Goal: Contribute content

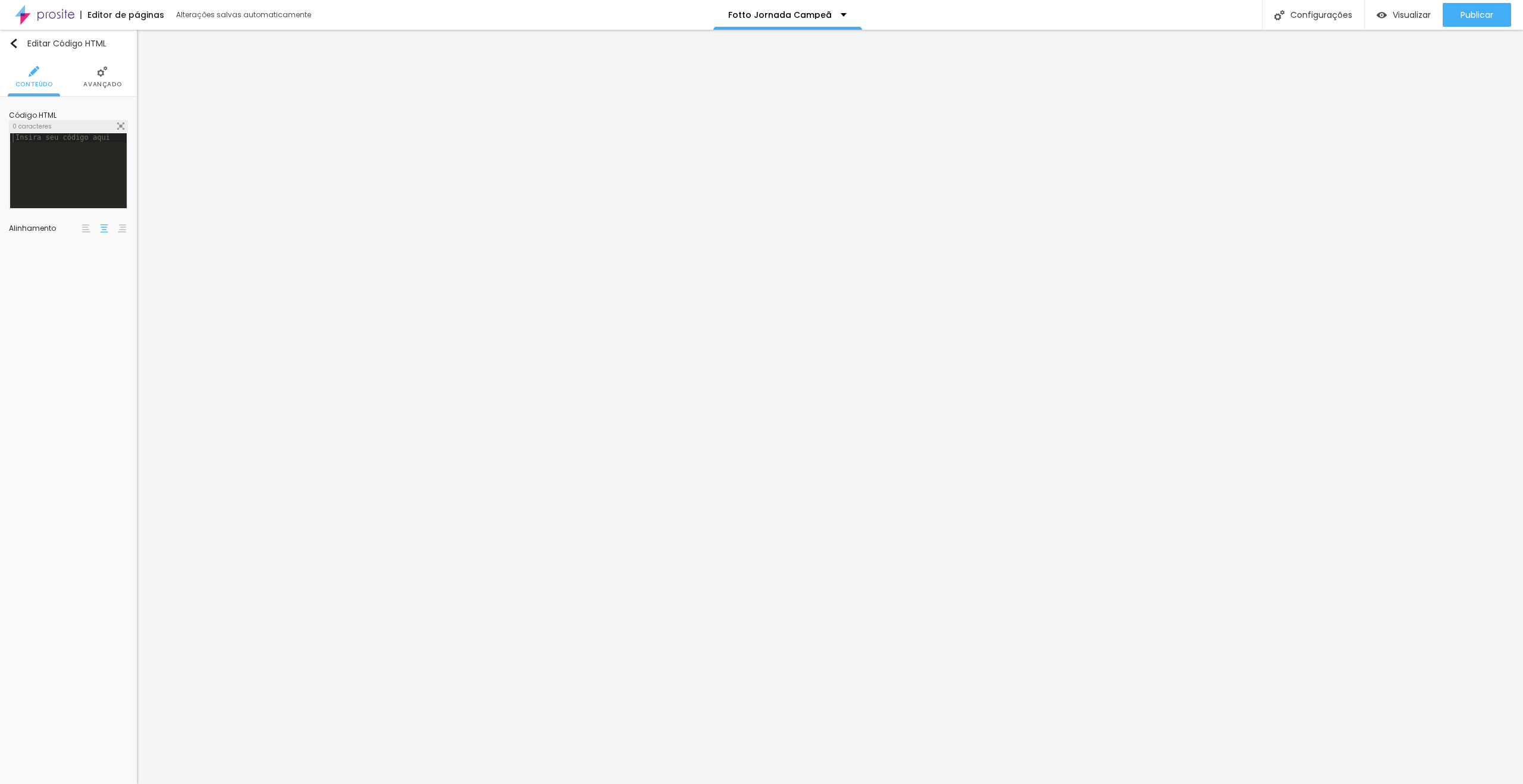
click at [68, 165] on div at bounding box center [68, 180] width 116 height 93
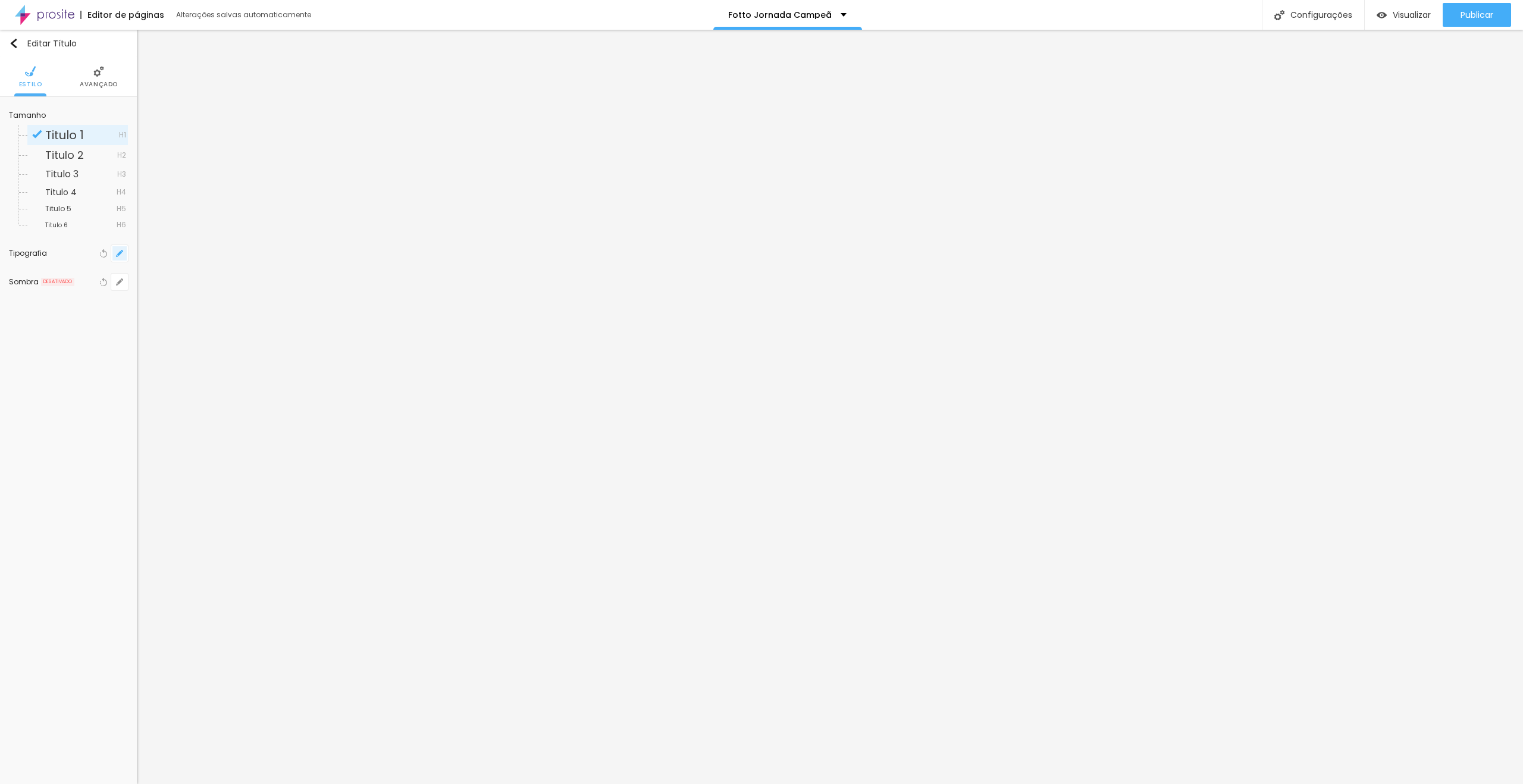
click at [116, 250] on icon "button" at bounding box center [120, 254] width 8 height 8
type input "1"
click at [361, 524] on div at bounding box center [762, 392] width 1523 height 784
click at [68, 71] on img at bounding box center [68, 71] width 11 height 11
click at [115, 154] on input "#E11F35" at bounding box center [109, 148] width 37 height 11
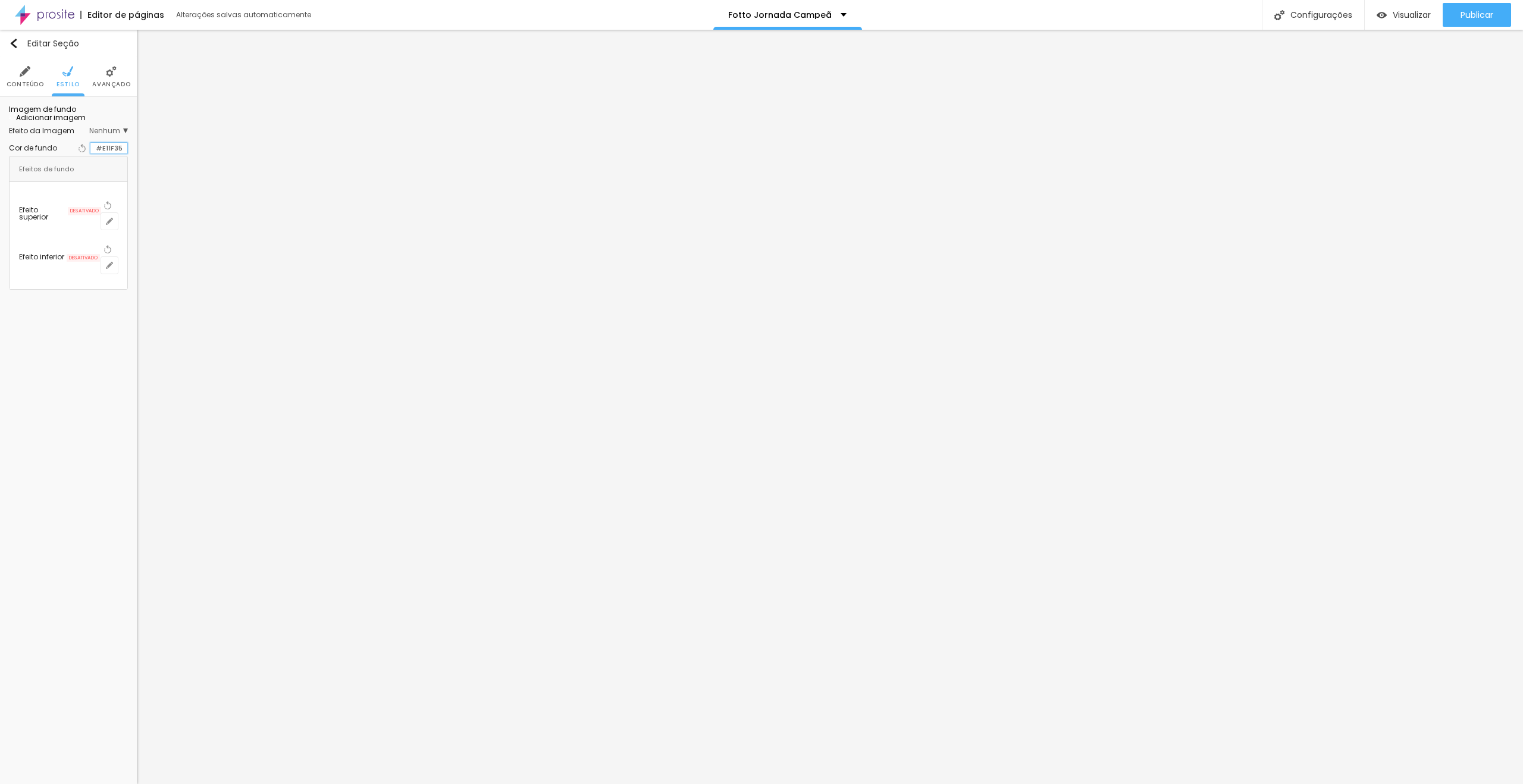
click at [115, 154] on input "#E11F35" at bounding box center [109, 148] width 37 height 11
click at [1400, 10] on span "Visualizar" at bounding box center [1412, 14] width 38 height 10
click at [103, 82] on span "Avançado" at bounding box center [111, 85] width 38 height 6
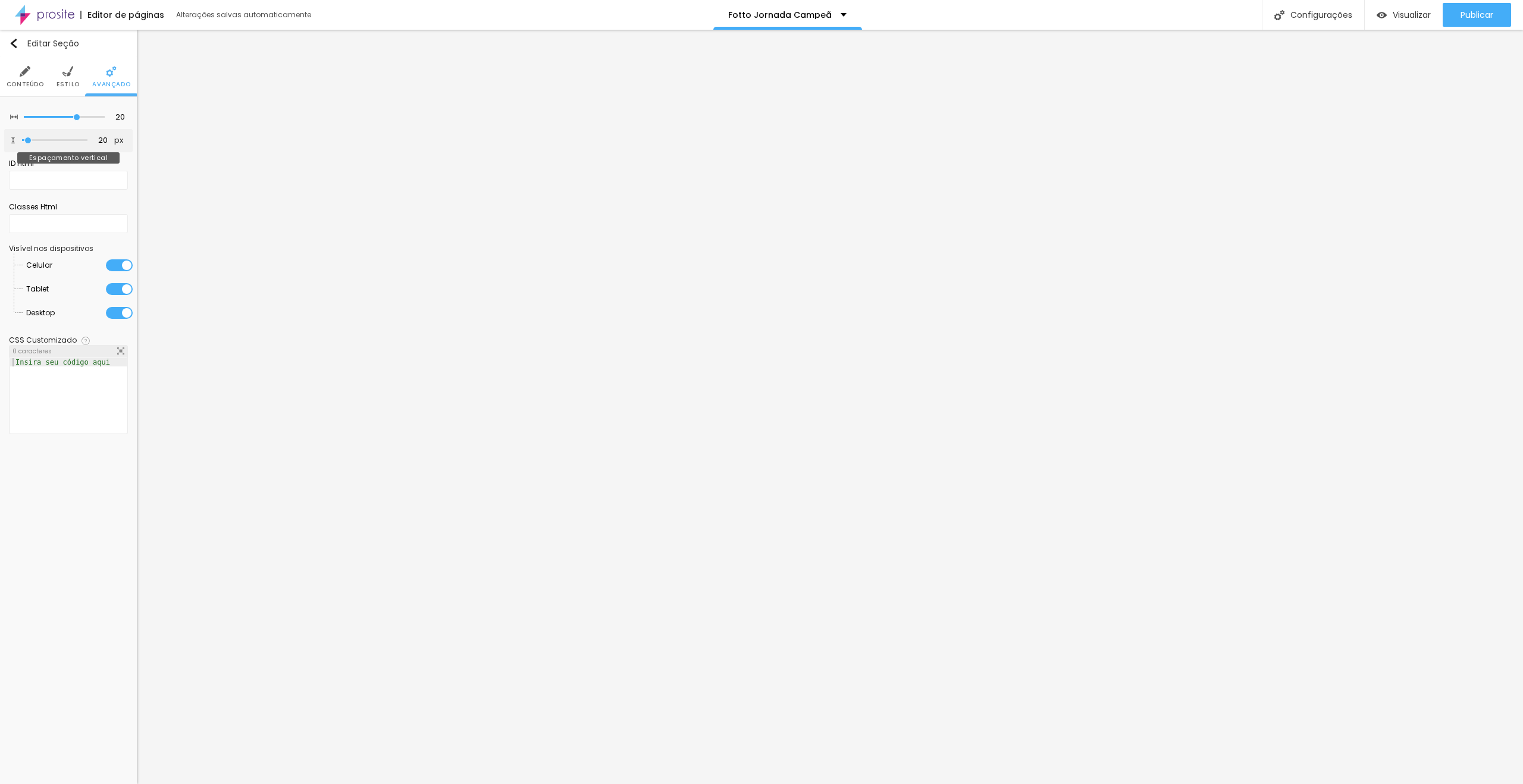
type input "14"
type input "18"
type input "21"
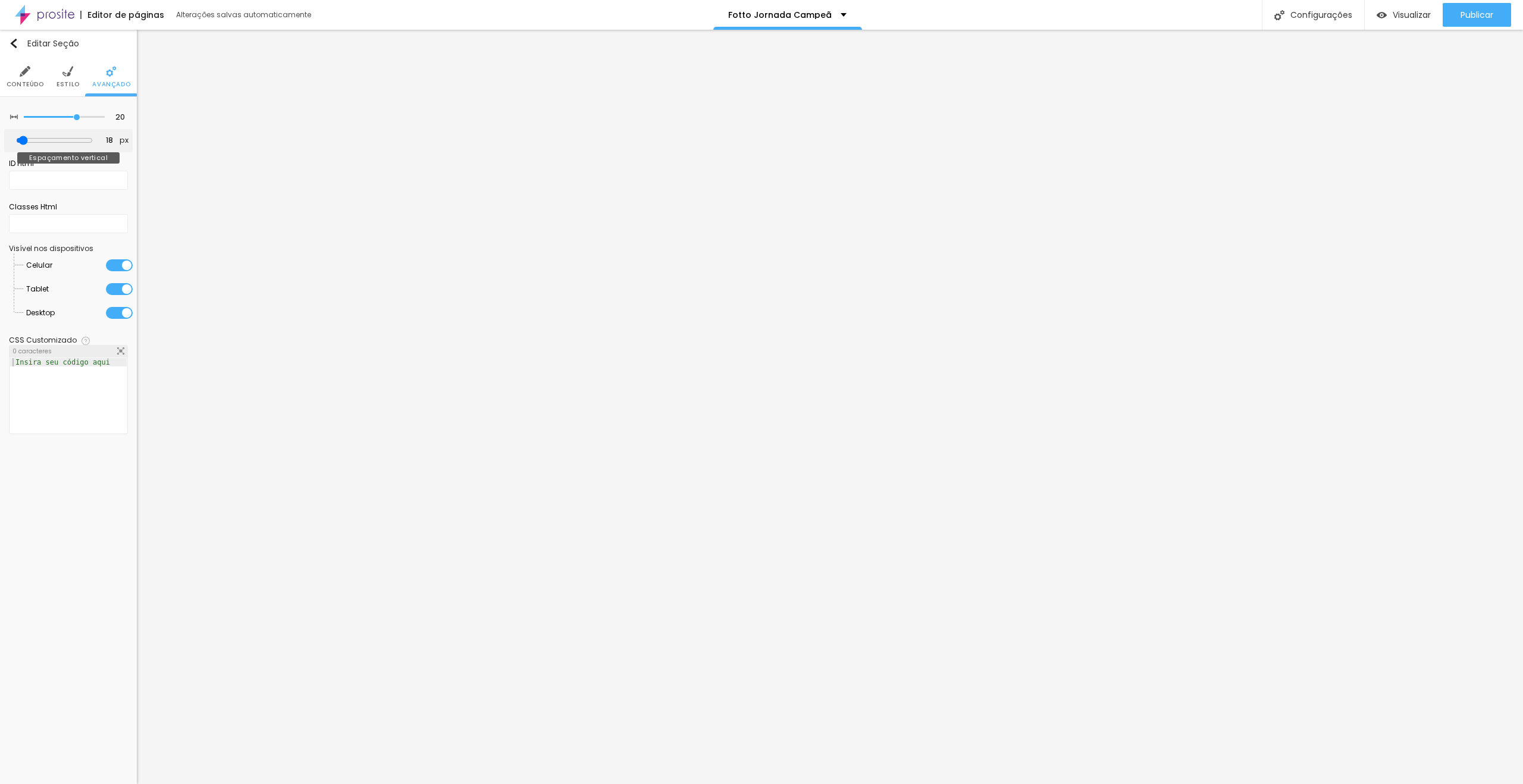
type input "21"
type input "25"
type input "39"
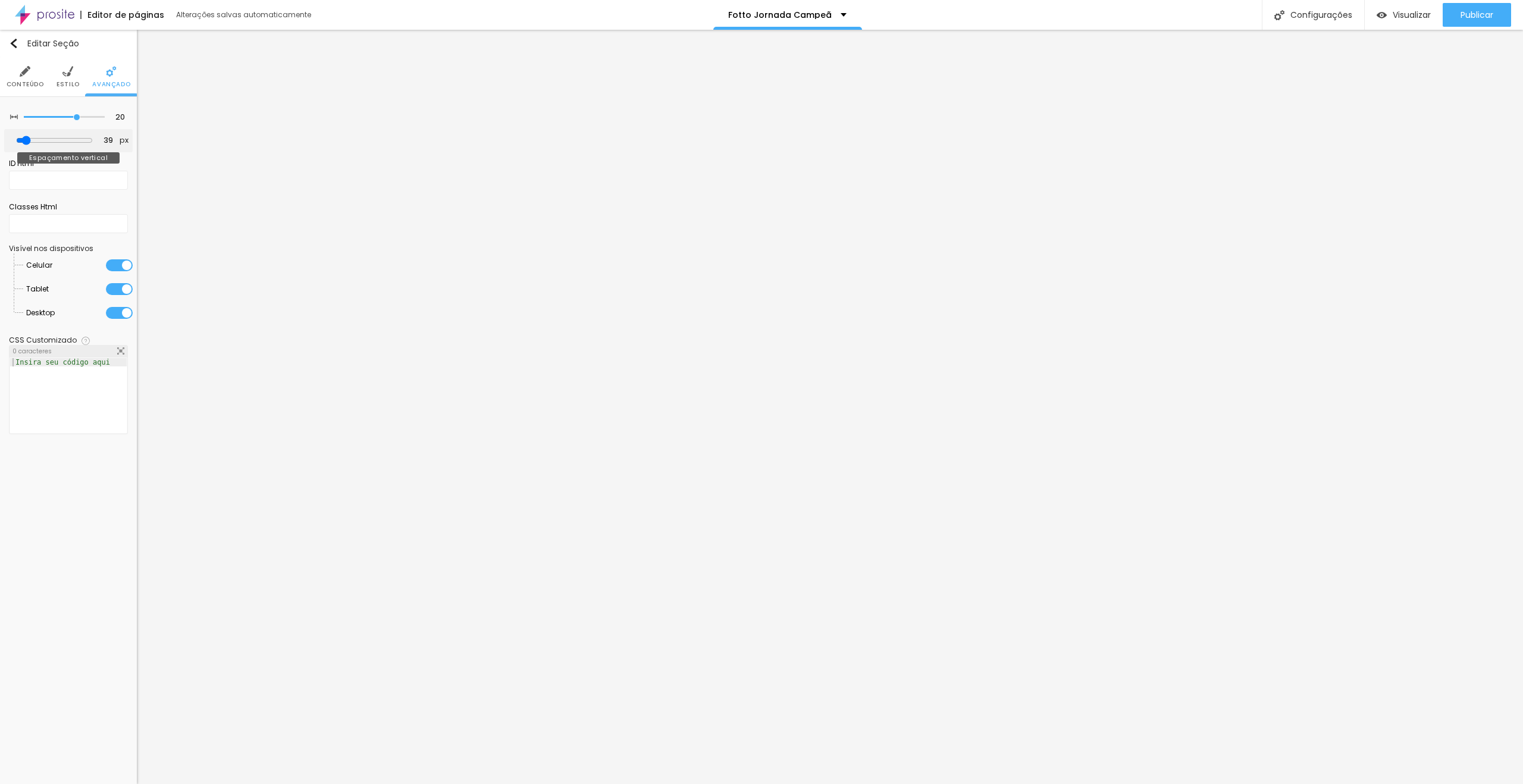
type input "43"
type input "50"
type input "53"
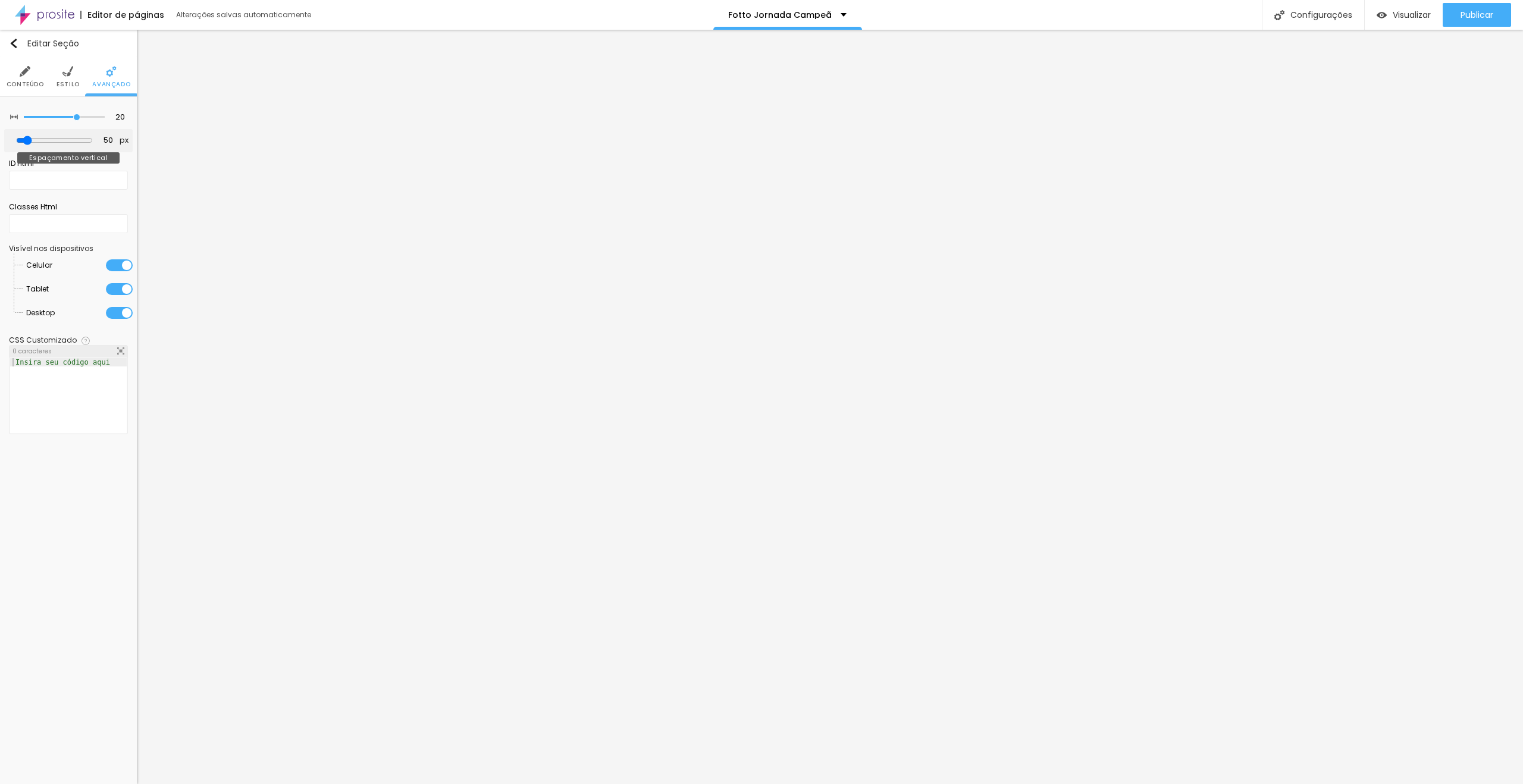
type input "53"
type input "50"
type input "46"
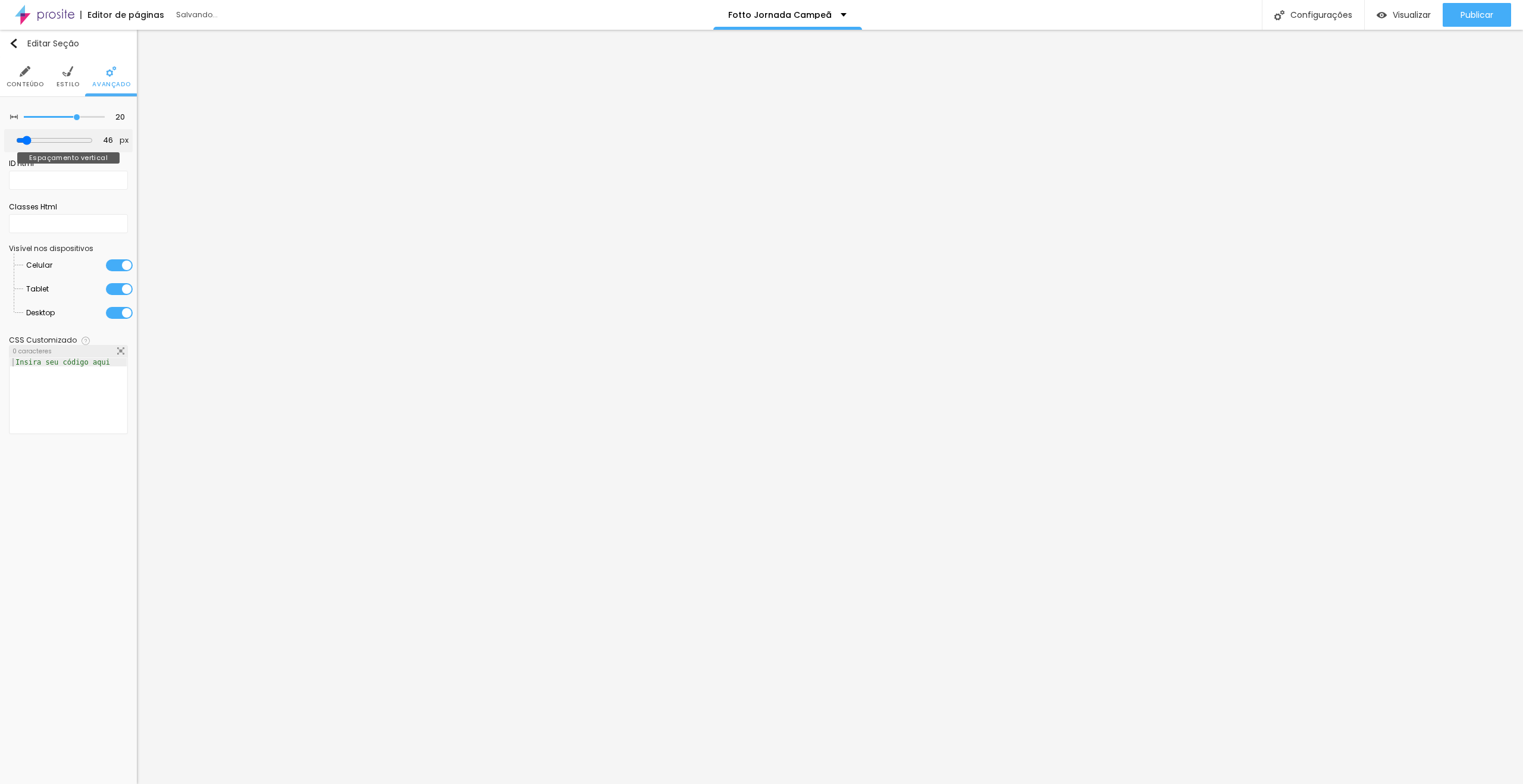
type input "46"
click at [32, 138] on input "range" at bounding box center [54, 140] width 77 height 10
drag, startPoint x: 99, startPoint y: 138, endPoint x: 114, endPoint y: 139, distance: 15.0
click at [114, 139] on div "46 px" at bounding box center [113, 140] width 38 height 11
type input "40"
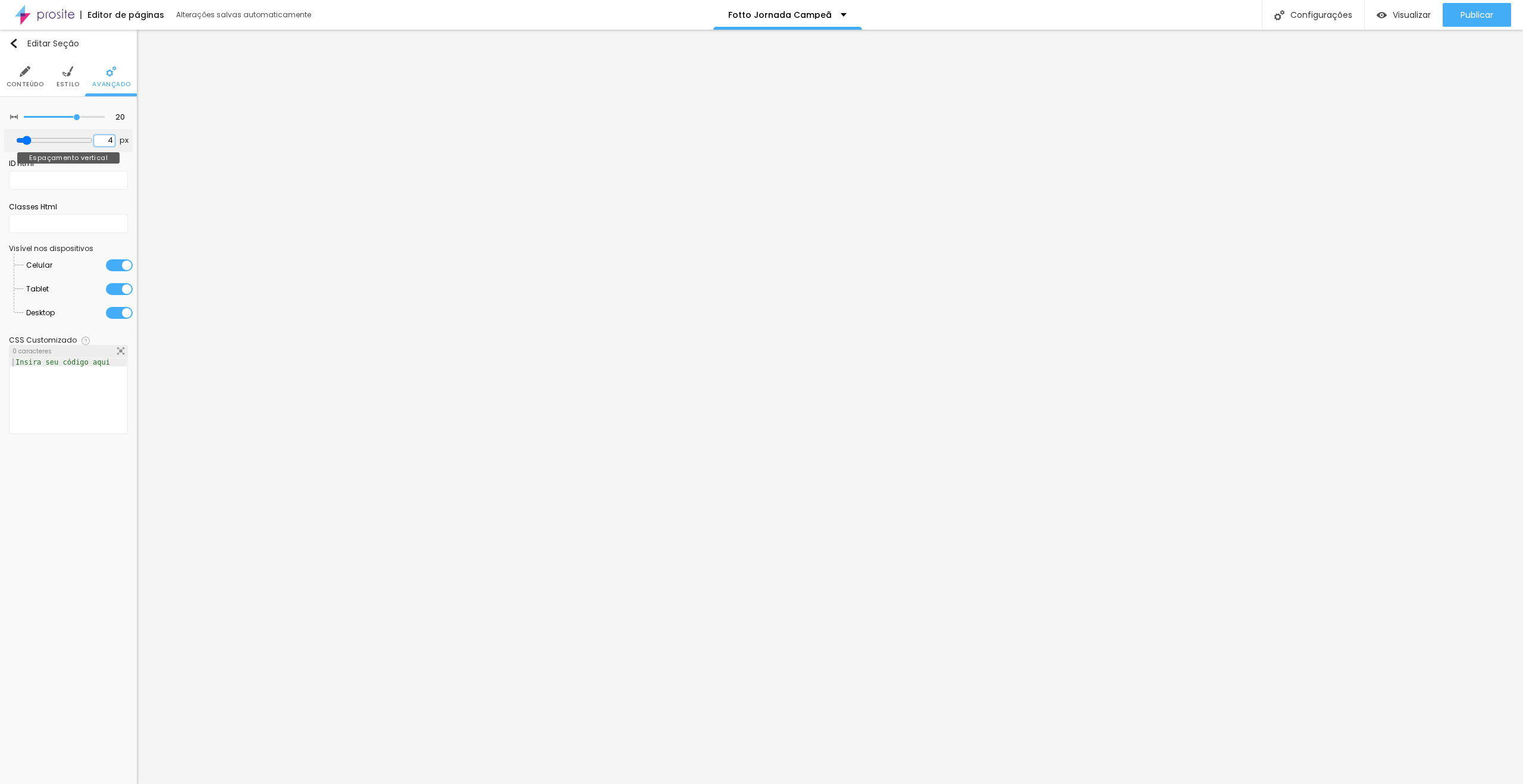
type input "40"
click at [1473, 18] on span "Publicar" at bounding box center [1477, 14] width 33 height 10
